Goal: Information Seeking & Learning: Learn about a topic

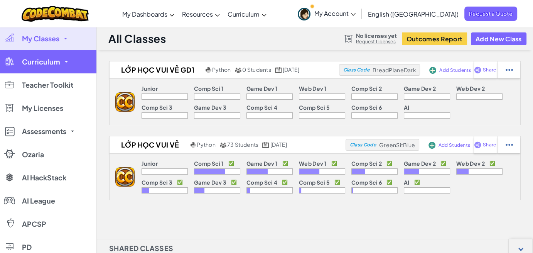
click at [64, 65] on link "Curriculum" at bounding box center [48, 61] width 96 height 23
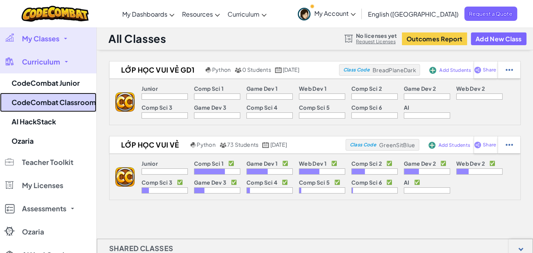
click at [57, 101] on link "CodeCombat Classroom" at bounding box center [48, 102] width 96 height 19
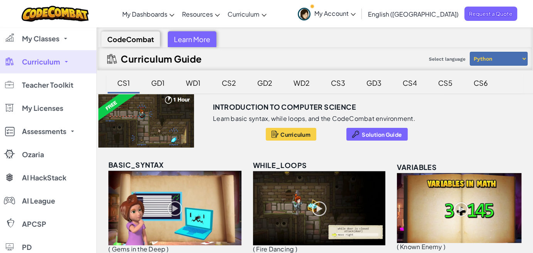
click at [262, 82] on div "GD2" at bounding box center [265, 83] width 30 height 18
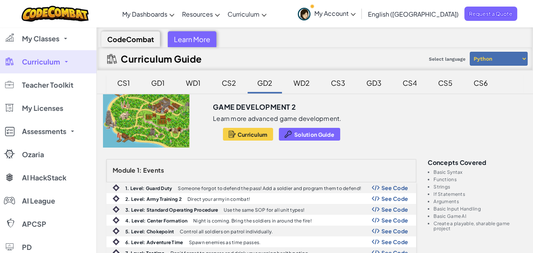
scroll to position [116, 0]
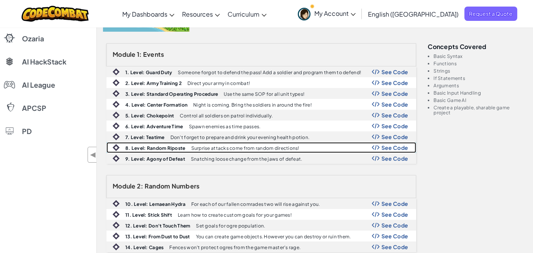
click at [148, 145] on b "8. Level: Random Riposte" at bounding box center [155, 148] width 60 height 6
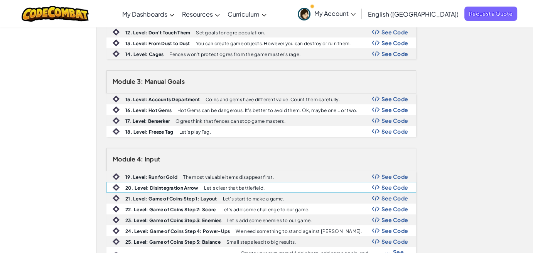
scroll to position [347, 0]
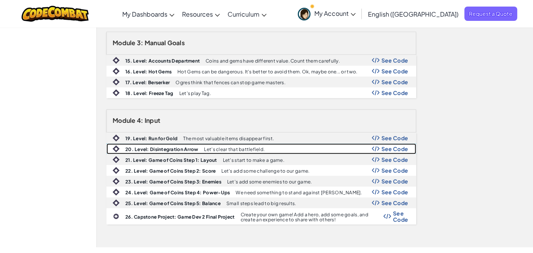
click at [164, 146] on b "20. Level: Disintegration Arrow" at bounding box center [161, 149] width 73 height 6
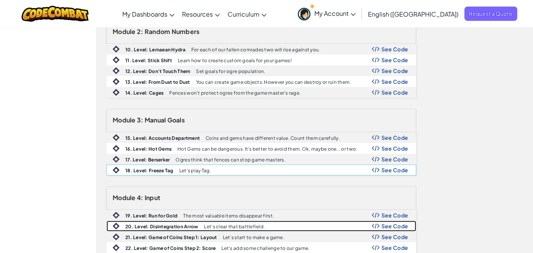
scroll to position [386, 0]
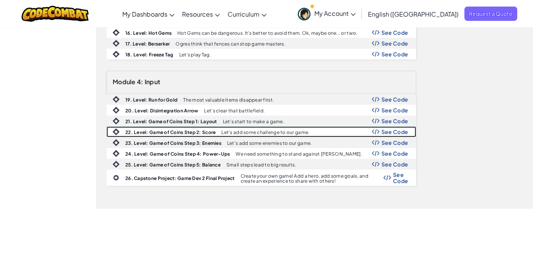
click at [211, 130] on div "22. Level: Game of Coins Step 2: Score Let's add some challenge to our game. Se…" at bounding box center [261, 132] width 309 height 10
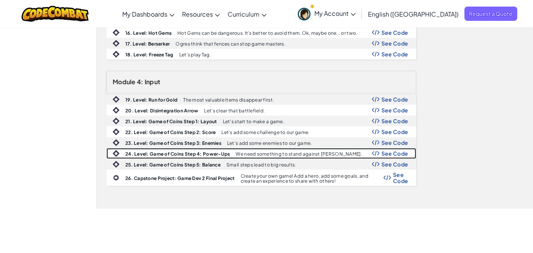
click at [160, 151] on b "24. Level: Game of Coins Step 4: Power-Ups" at bounding box center [177, 154] width 105 height 6
